Goal: Navigation & Orientation: Find specific page/section

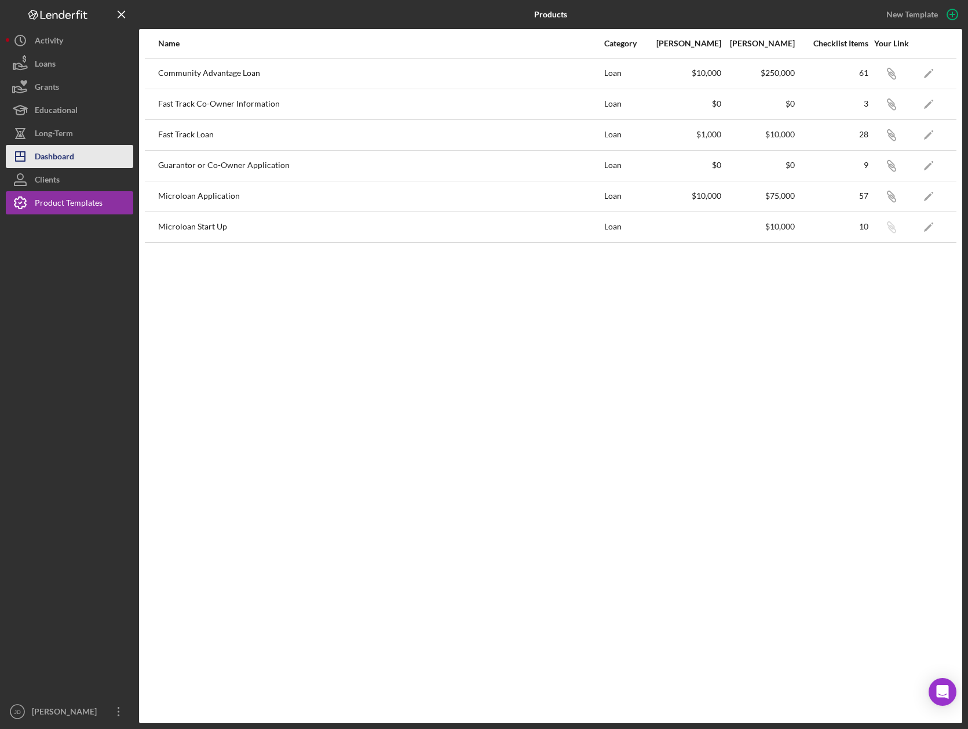
click at [53, 160] on div "Dashboard" at bounding box center [54, 158] width 39 height 26
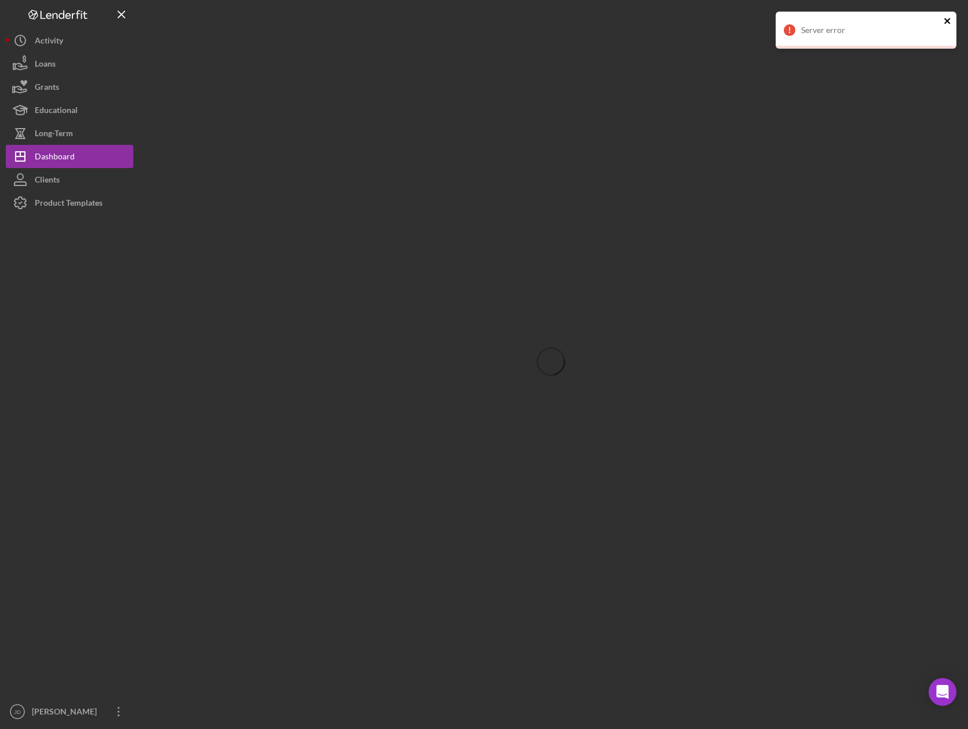
click at [949, 25] on icon "close" at bounding box center [948, 20] width 8 height 9
click at [950, 20] on icon "close" at bounding box center [948, 20] width 8 height 9
